Goal: Information Seeking & Learning: Find specific fact

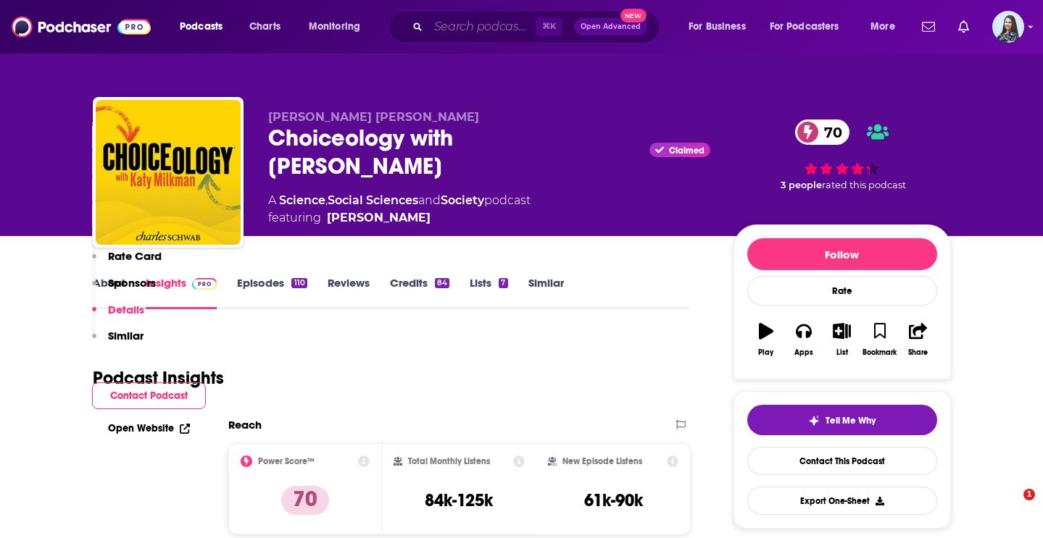
click at [459, 30] on input "Search podcasts, credits, & more..." at bounding box center [481, 26] width 107 height 23
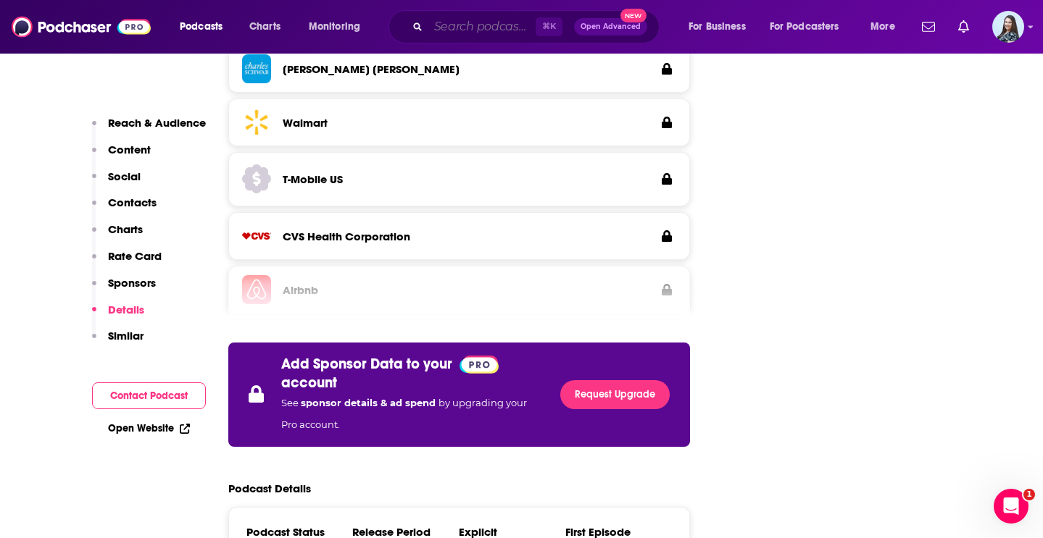
paste input "The [PERSON_NAME] Report"
type input "The [PERSON_NAME] Report"
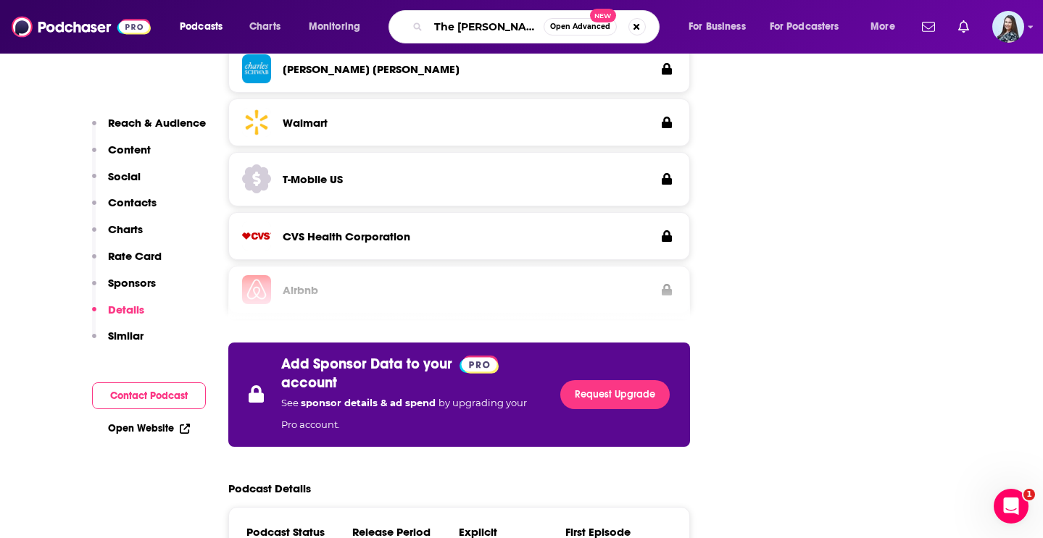
scroll to position [0, 12]
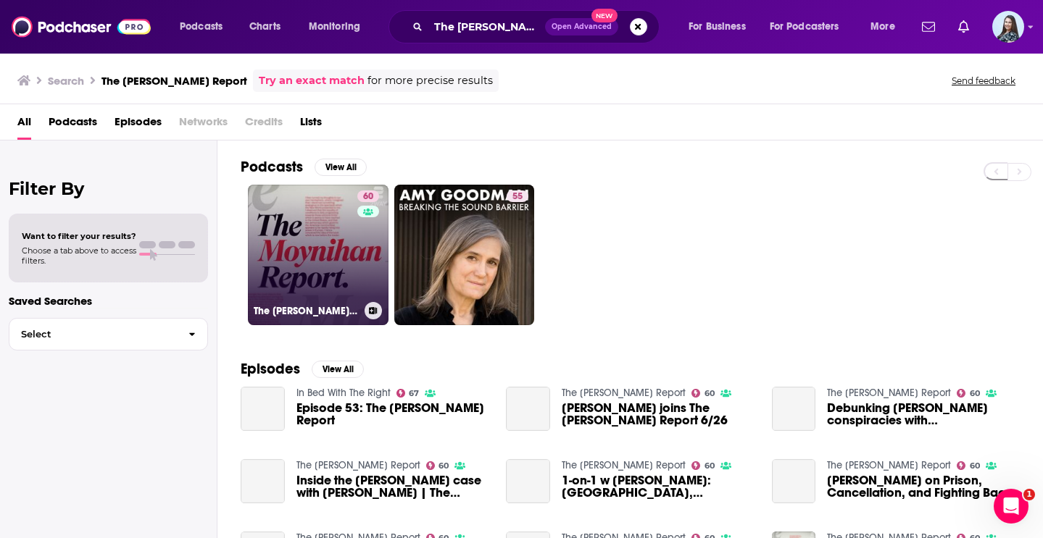
click at [333, 228] on link "60 The [PERSON_NAME] Report" at bounding box center [318, 255] width 141 height 141
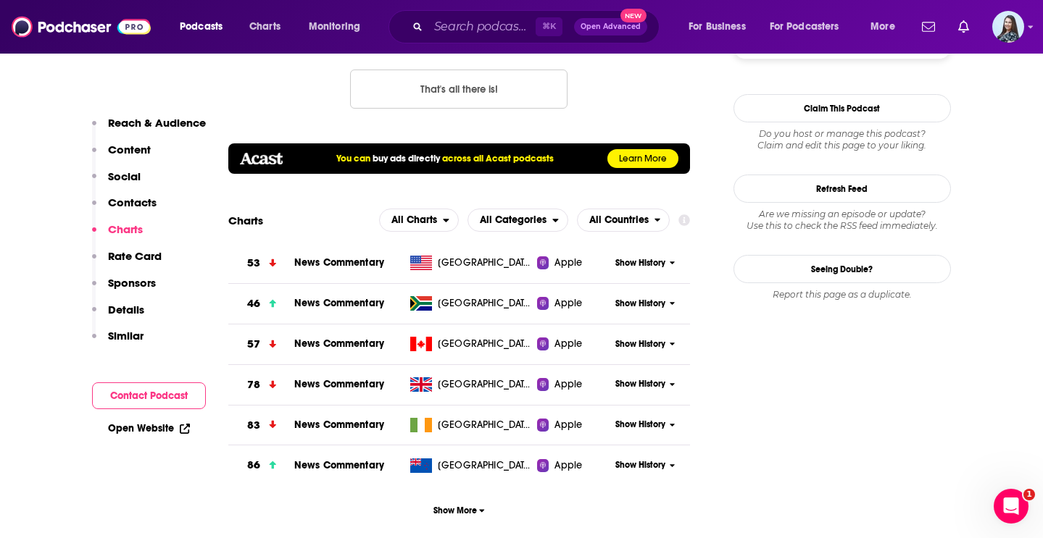
scroll to position [1326, 0]
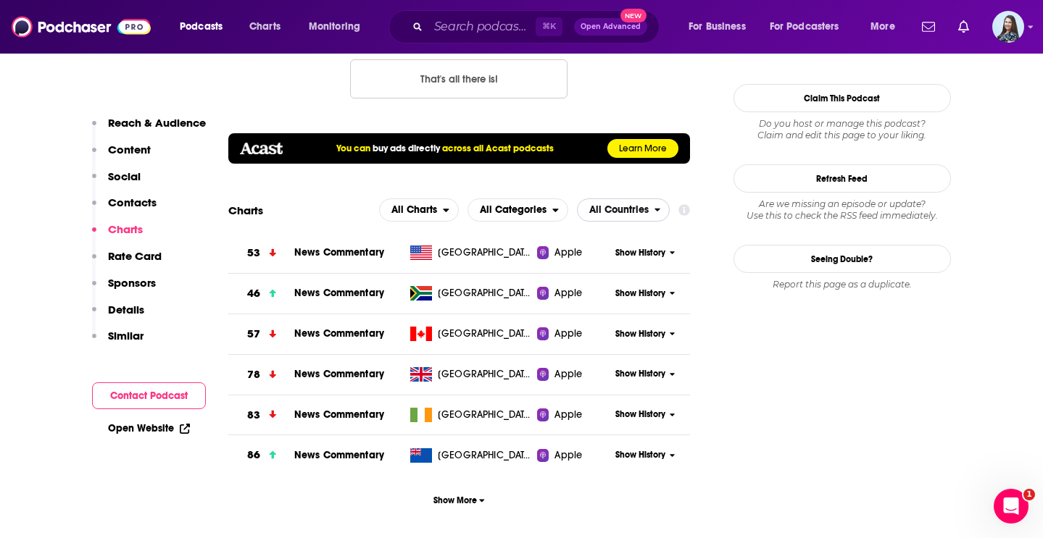
click at [619, 212] on span "All Countries" at bounding box center [618, 210] width 59 height 10
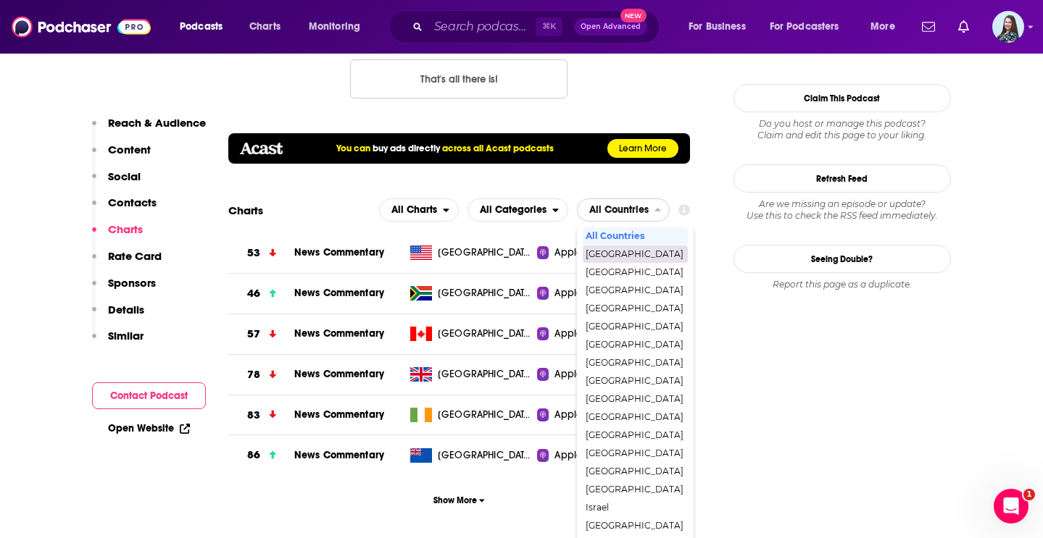
click at [628, 259] on span "[GEOGRAPHIC_DATA]" at bounding box center [635, 254] width 98 height 9
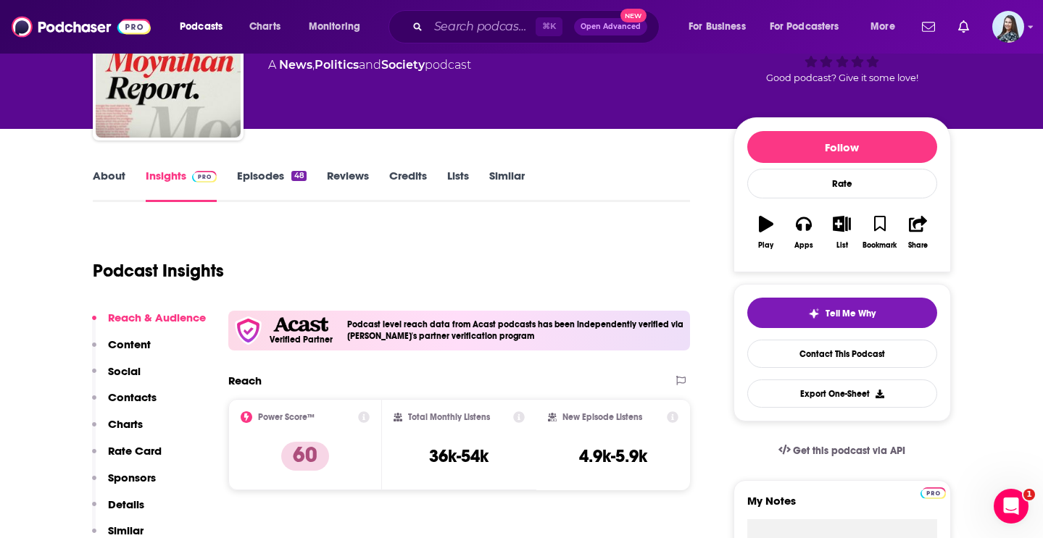
scroll to position [159, 0]
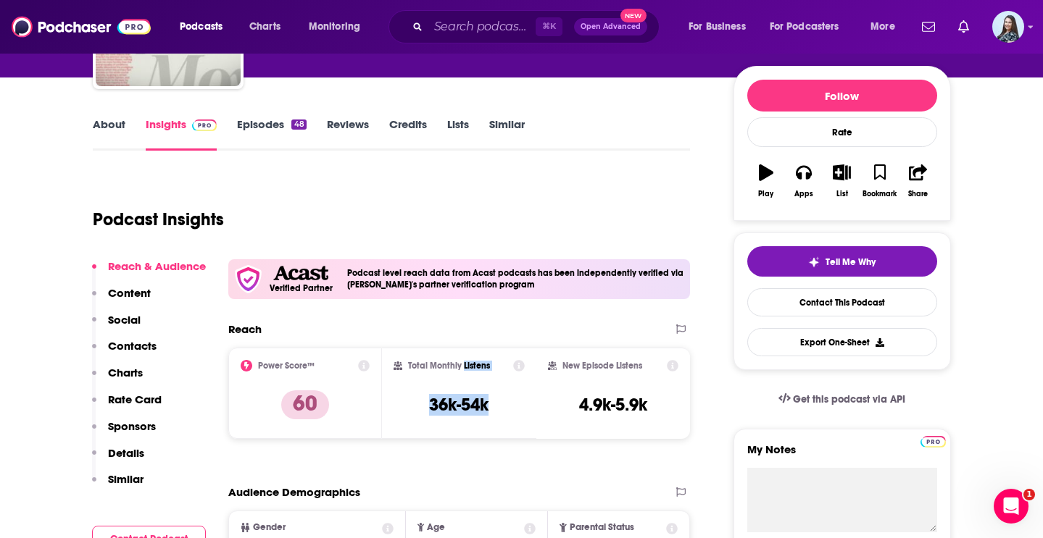
drag, startPoint x: 492, startPoint y: 404, endPoint x: 463, endPoint y: 368, distance: 46.4
click at [463, 368] on div "Total Monthly Listens 36k-54k" at bounding box center [458, 393] width 131 height 67
copy div "Listens 36k-54k"
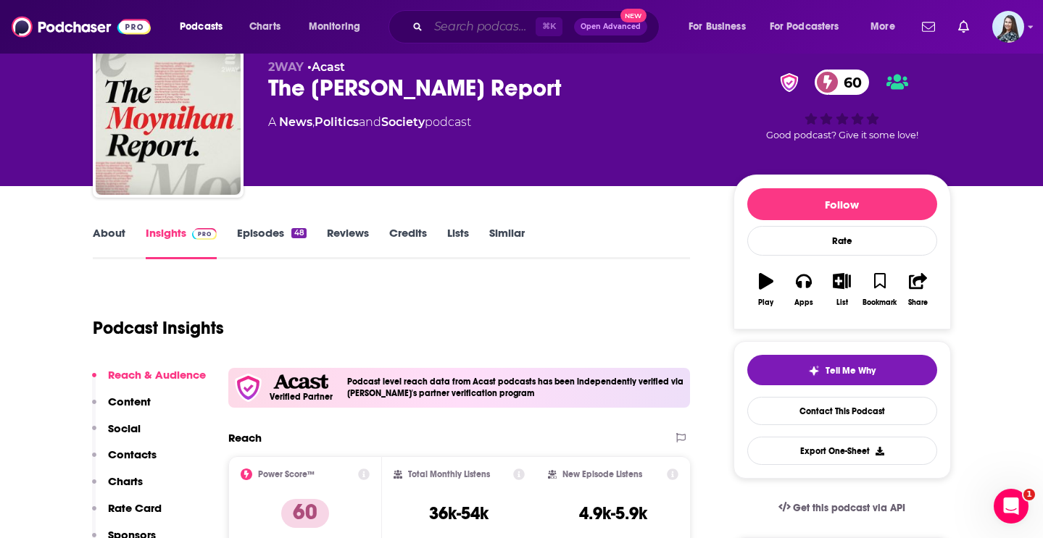
click at [483, 36] on input "Search podcasts, credits, & more..." at bounding box center [481, 26] width 107 height 23
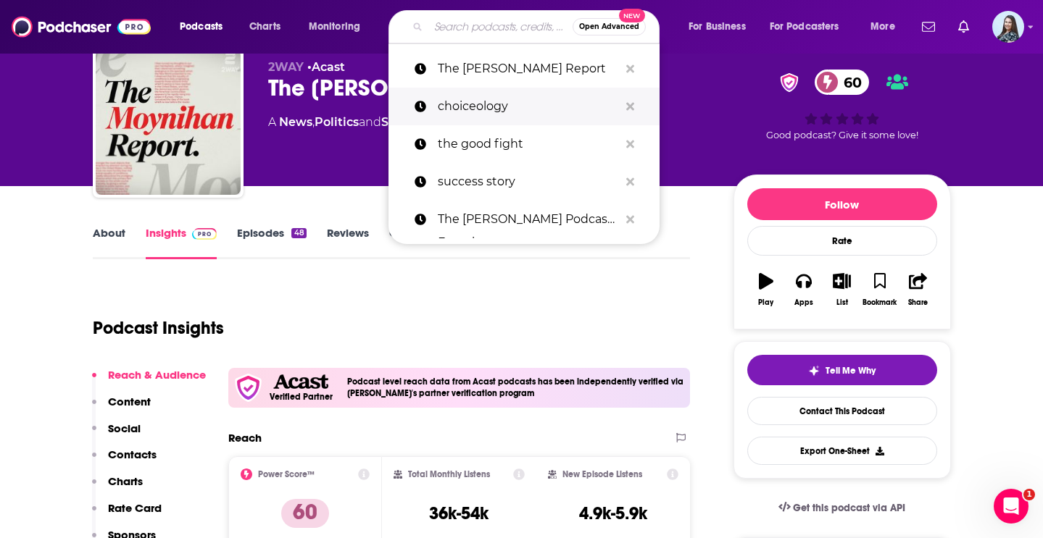
click at [471, 107] on p "choiceology" at bounding box center [528, 107] width 181 height 38
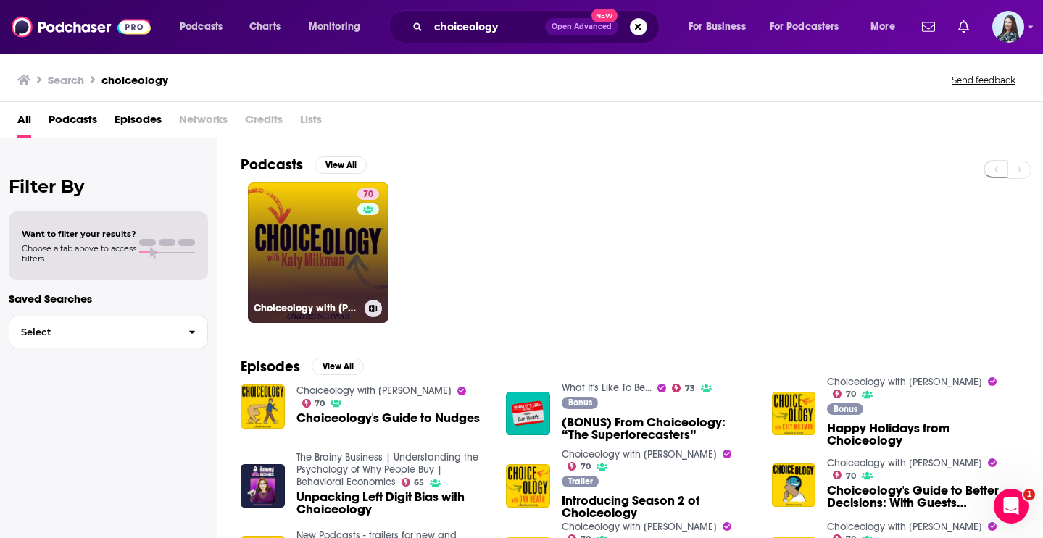
click at [346, 283] on link "70 Choiceology with [PERSON_NAME]" at bounding box center [318, 253] width 141 height 141
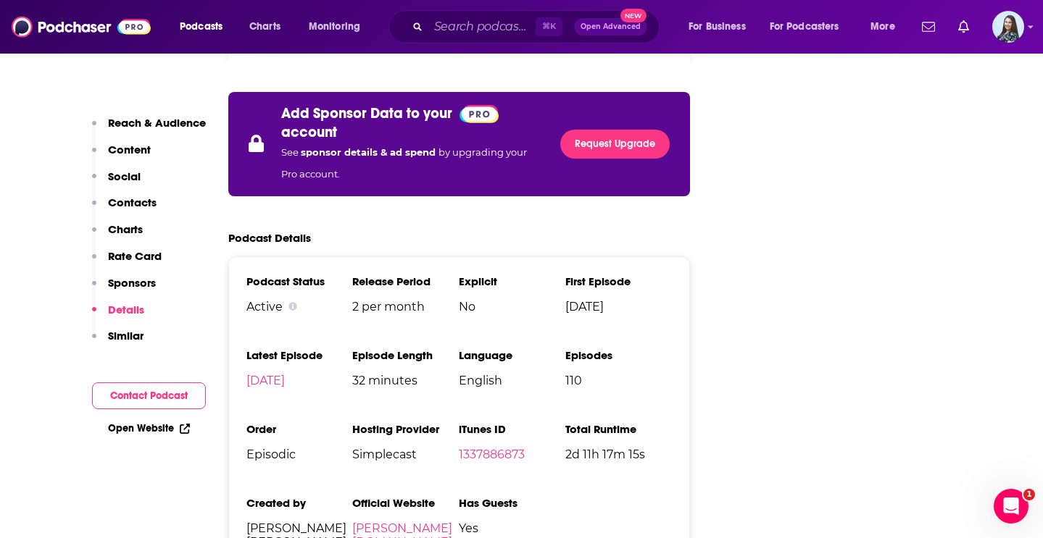
scroll to position [2904, 0]
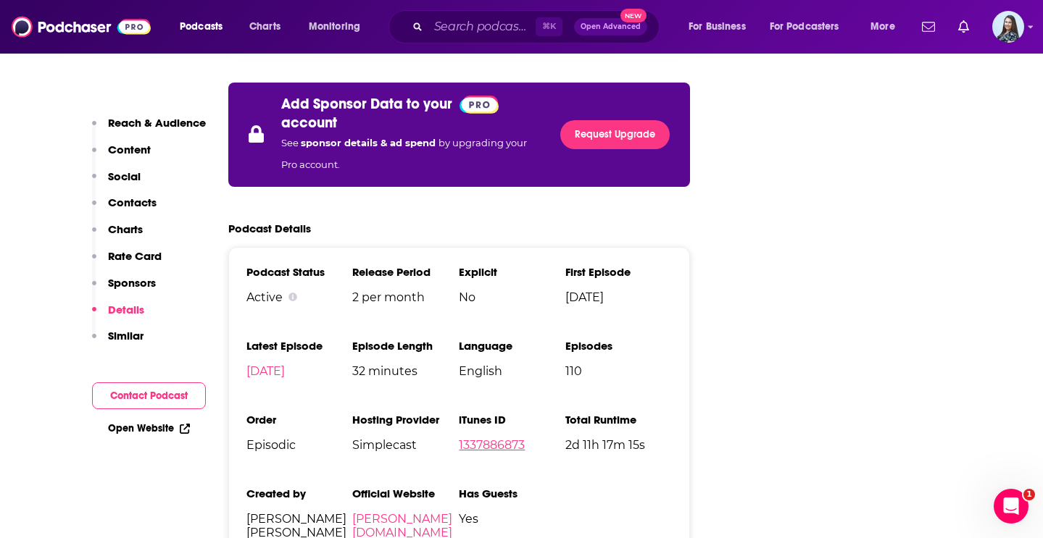
click at [488, 438] on link "1337886873" at bounding box center [492, 445] width 66 height 14
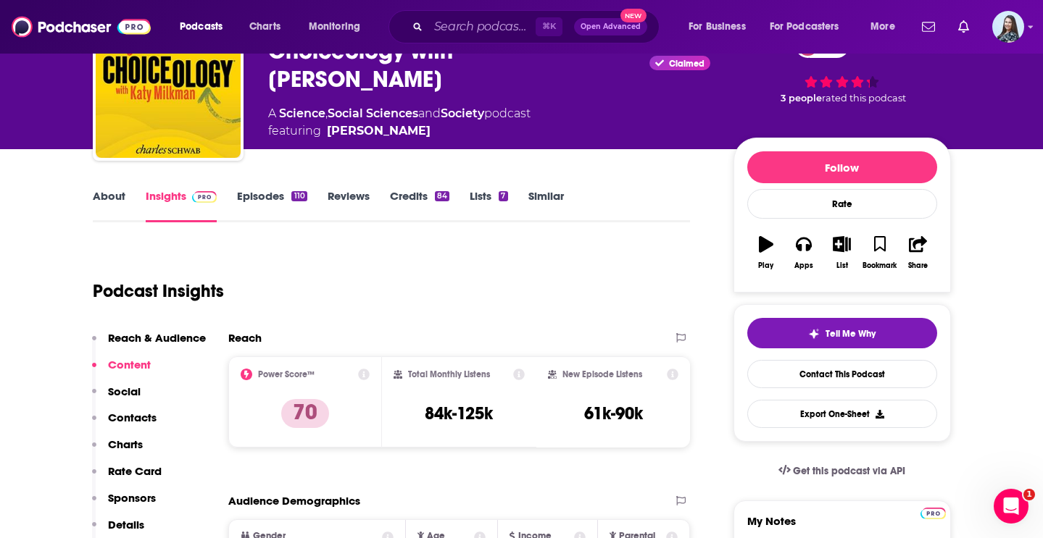
scroll to position [0, 0]
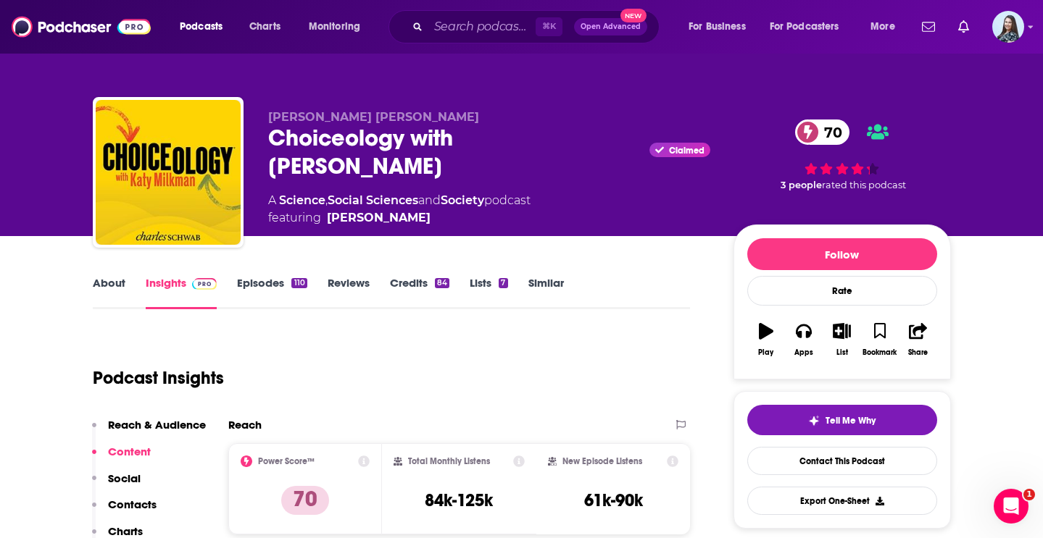
click at [487, 136] on div "Choiceology with [PERSON_NAME] Claimed 70" at bounding box center [489, 152] width 442 height 57
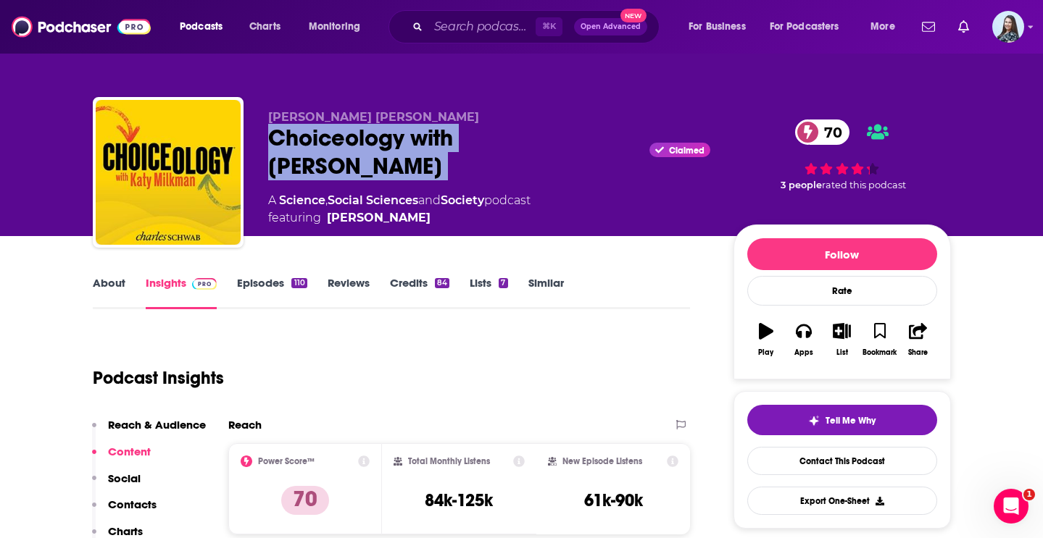
click at [487, 136] on div "Choiceology with [PERSON_NAME] Claimed 70" at bounding box center [489, 152] width 442 height 57
copy div "Choiceology with [PERSON_NAME]"
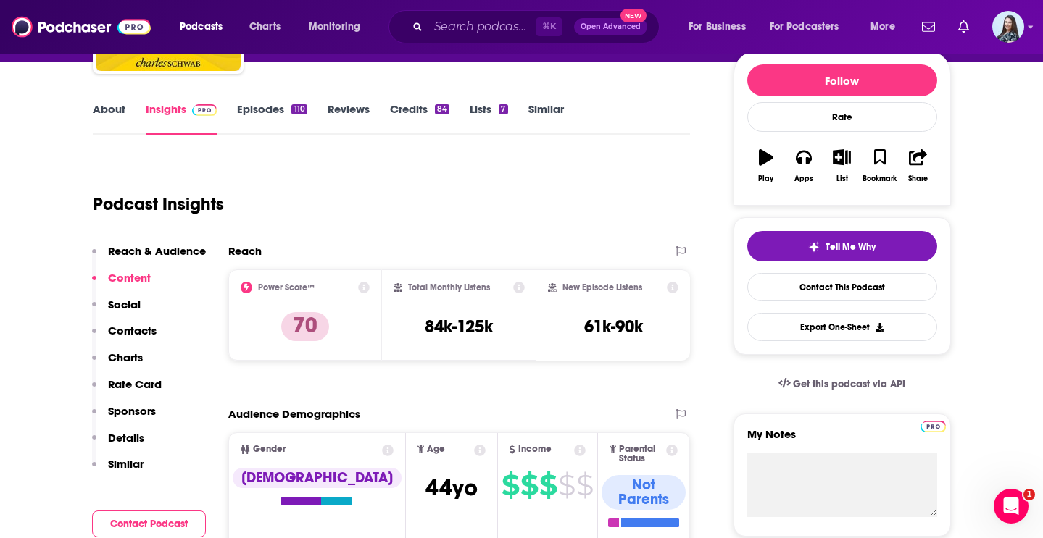
scroll to position [191, 0]
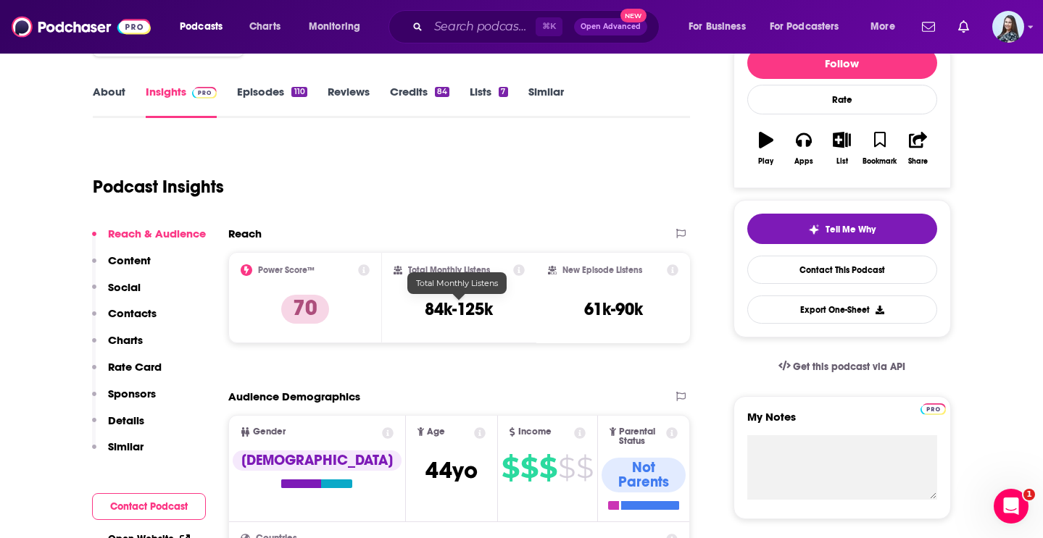
click at [471, 308] on h3 "84k-125k" at bounding box center [459, 310] width 68 height 22
copy div "84k-125k"
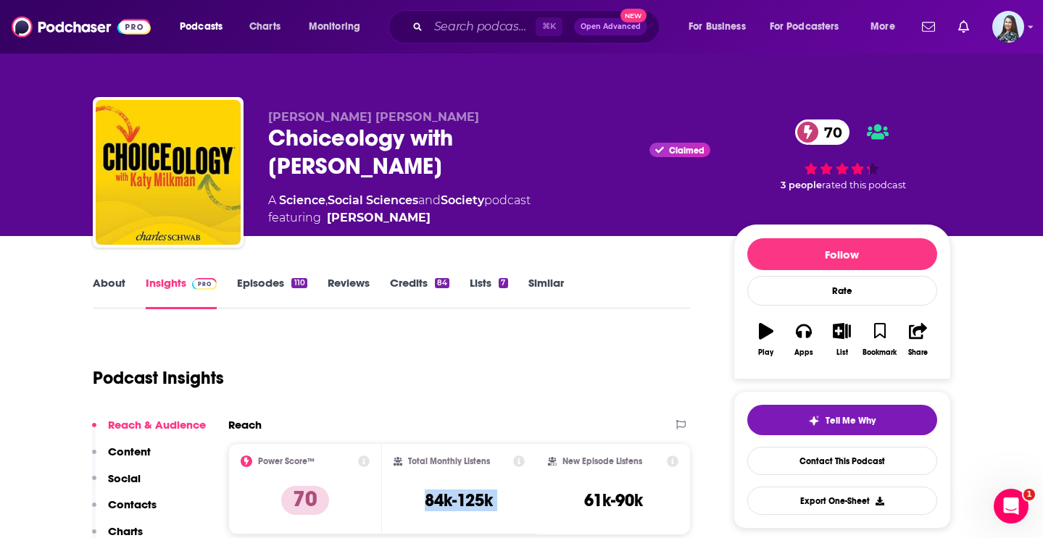
click at [112, 283] on link "About" at bounding box center [109, 292] width 33 height 33
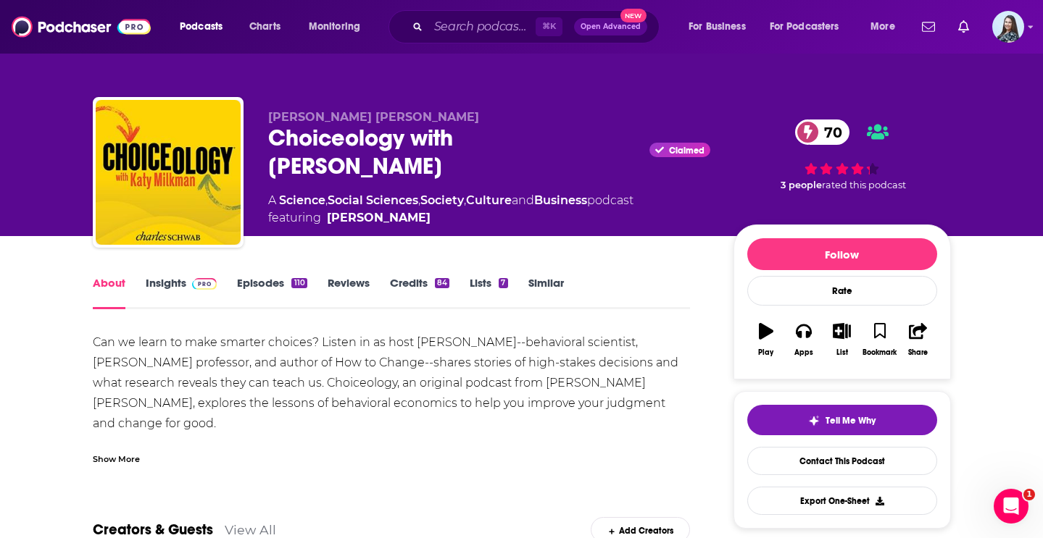
scroll to position [120, 0]
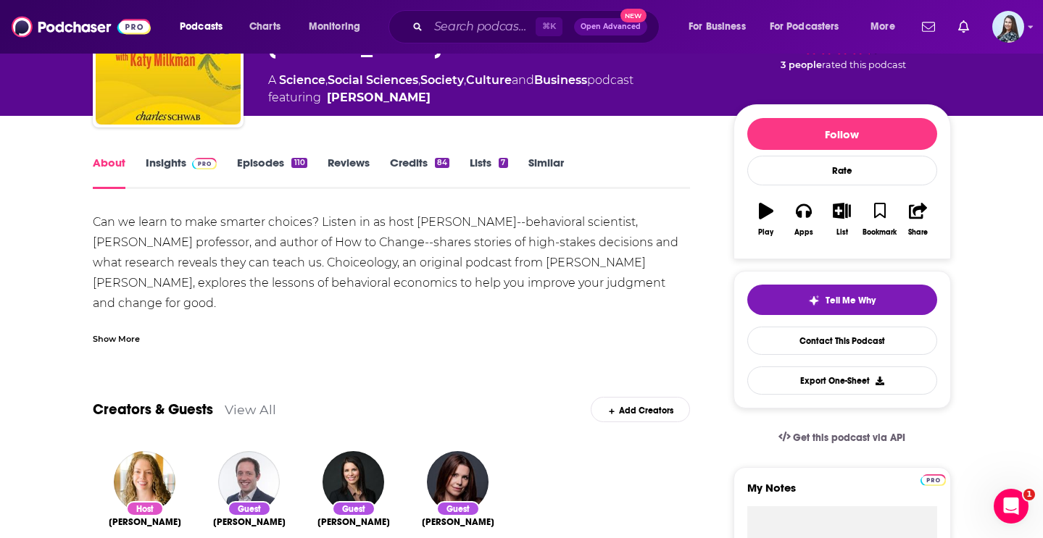
click at [126, 338] on div "Show More" at bounding box center [116, 338] width 47 height 14
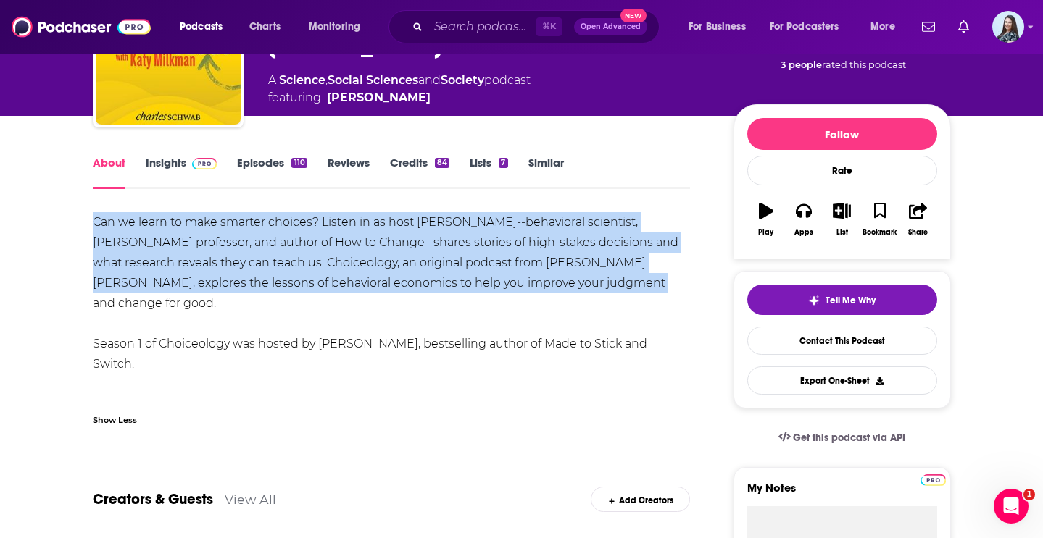
drag, startPoint x: 574, startPoint y: 287, endPoint x: 72, endPoint y: 224, distance: 505.4
copy div "Can we learn to make smarter choices? Listen in as host [PERSON_NAME]--behavior…"
